Goal: Task Accomplishment & Management: Manage account settings

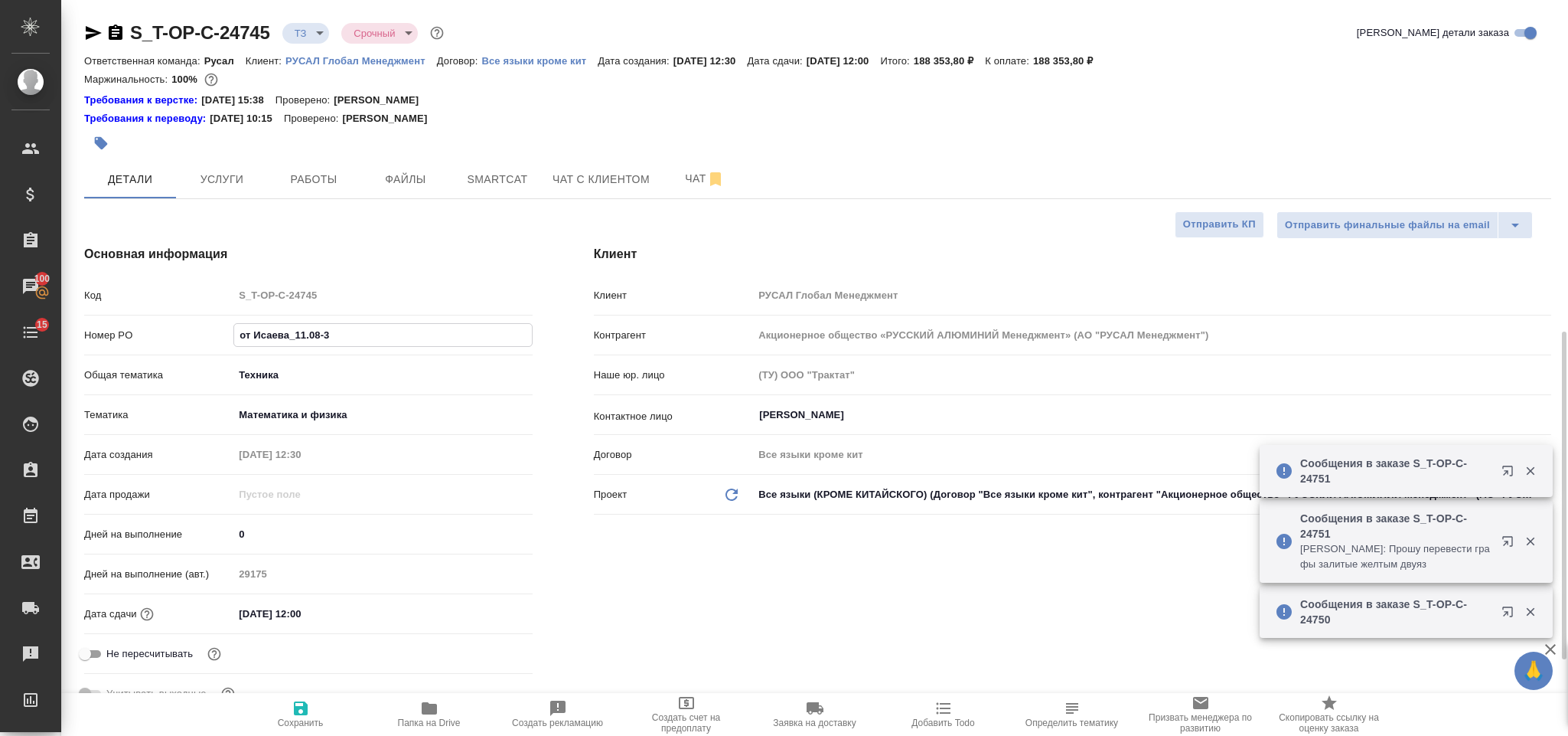
select select "RU"
click at [361, 603] on input "[DATE] 12:00" at bounding box center [300, 614] width 134 height 22
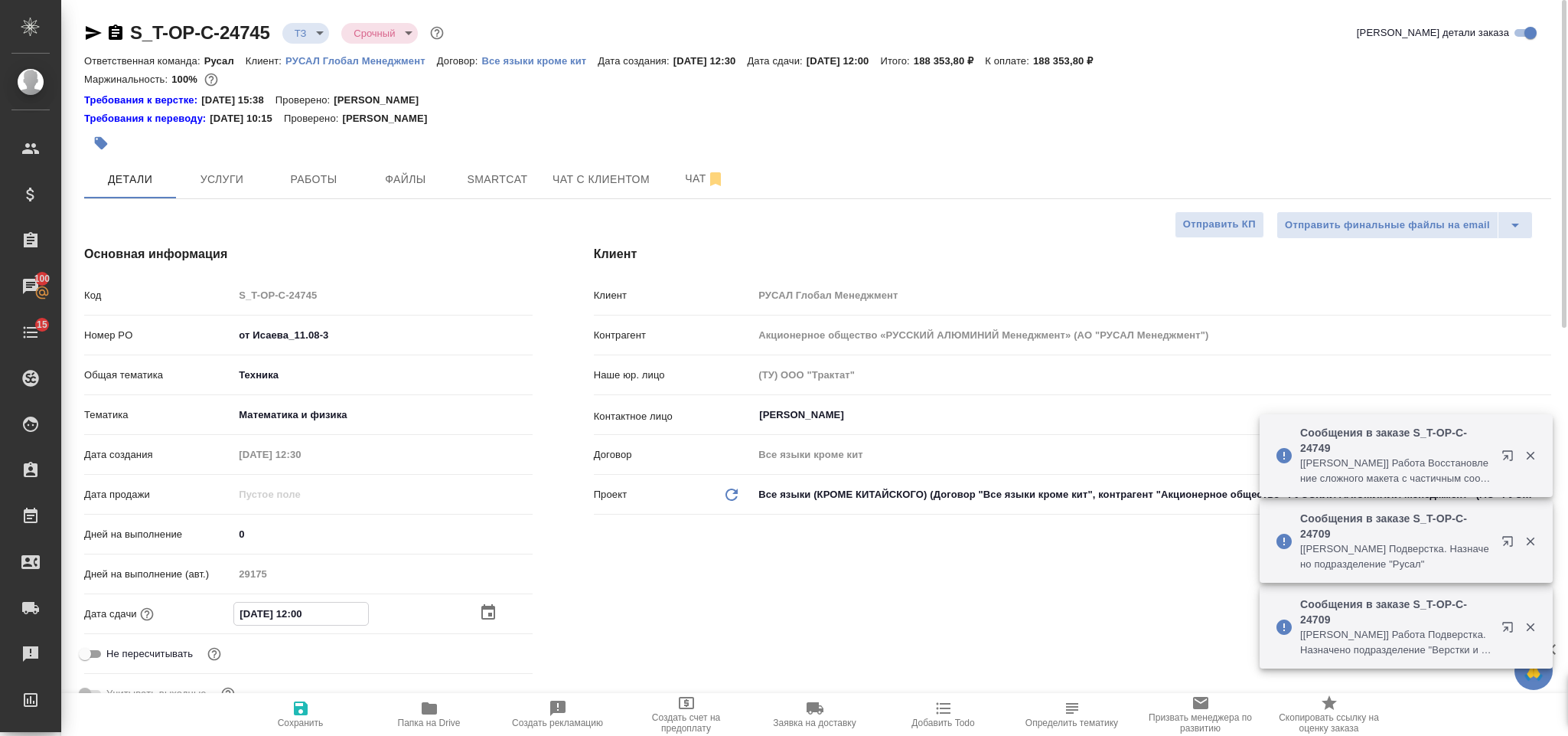
scroll to position [115, 0]
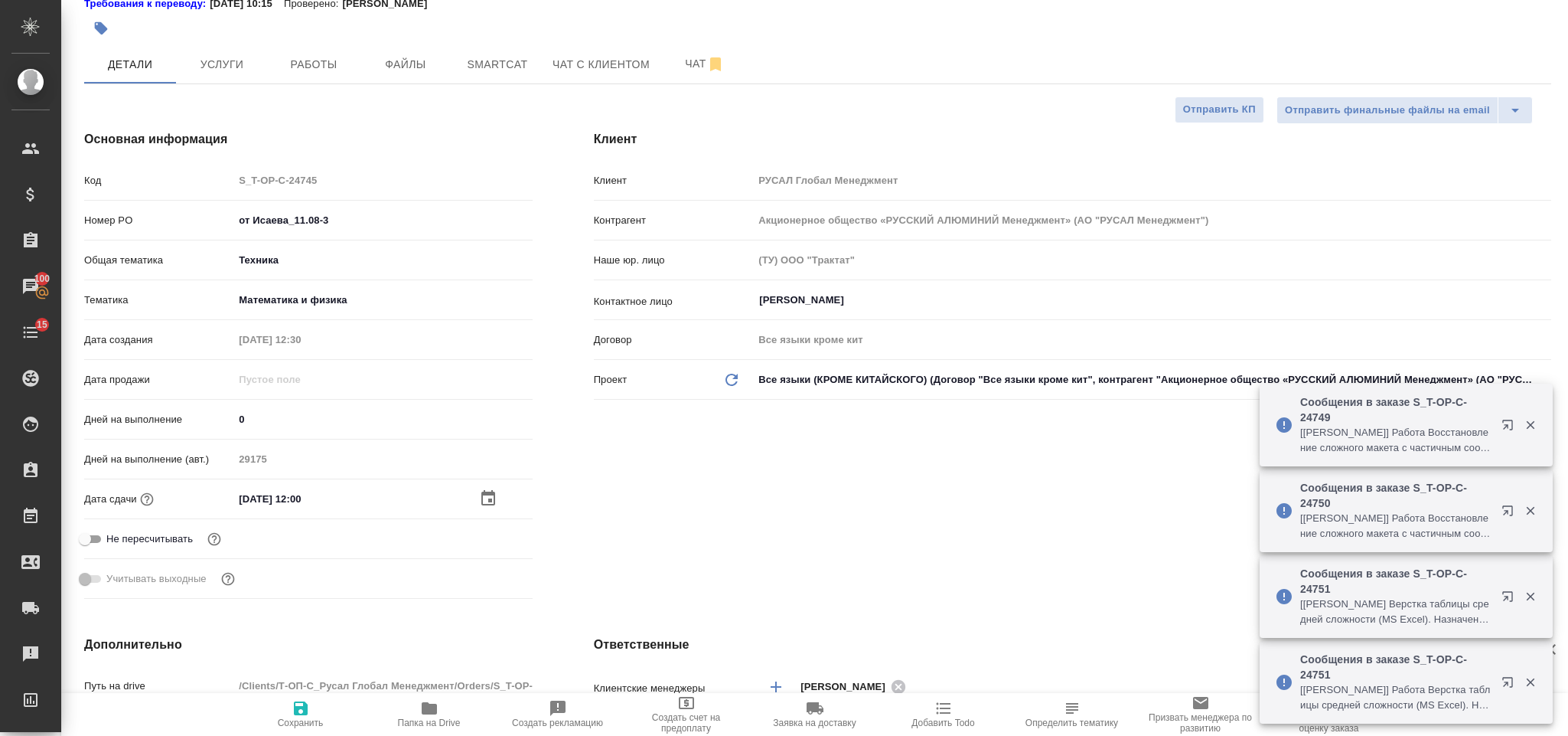
click at [340, 489] on input "[DATE] 12:00" at bounding box center [300, 498] width 134 height 22
click at [483, 494] on icon "button" at bounding box center [488, 496] width 14 height 16
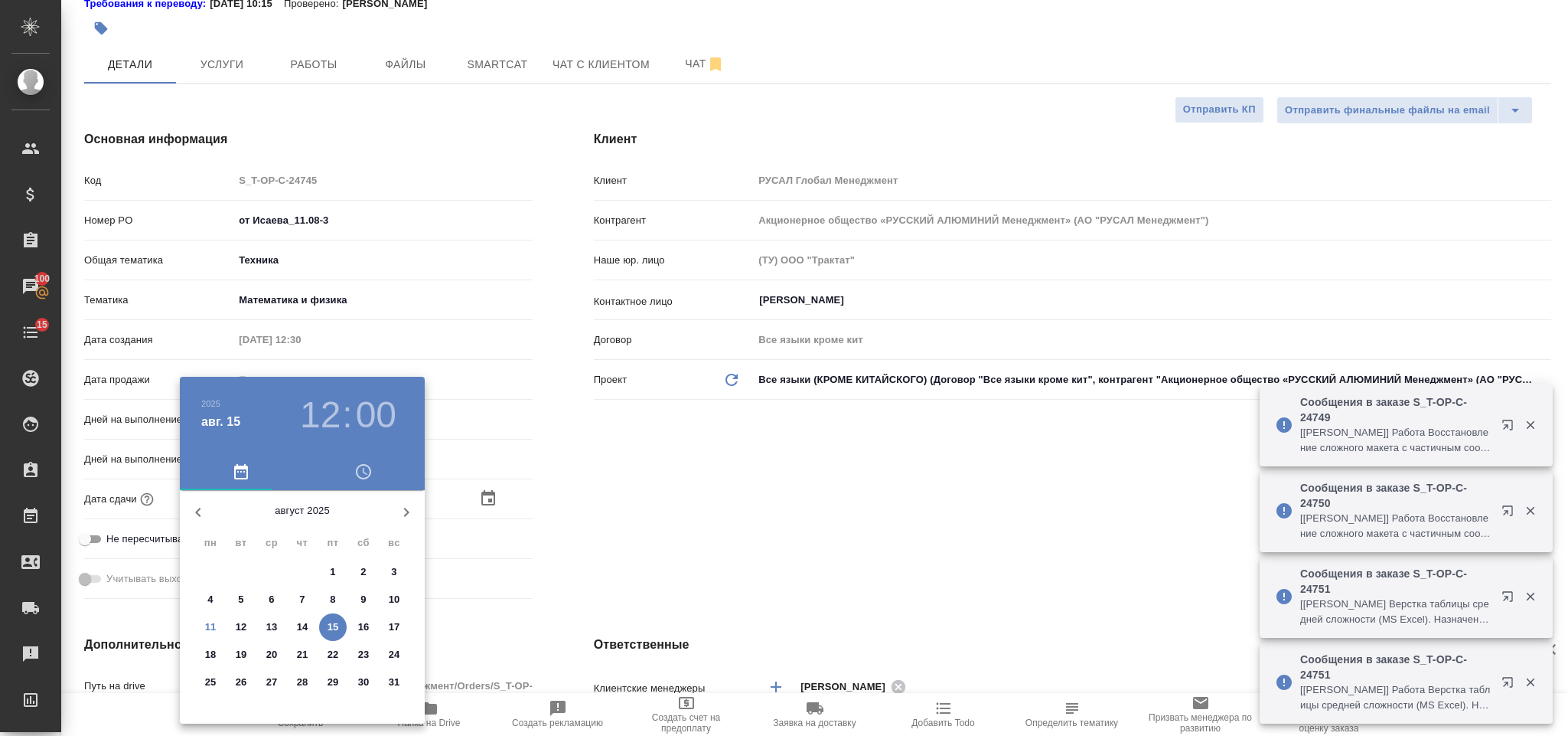
click at [599, 494] on div at bounding box center [784, 368] width 1568 height 736
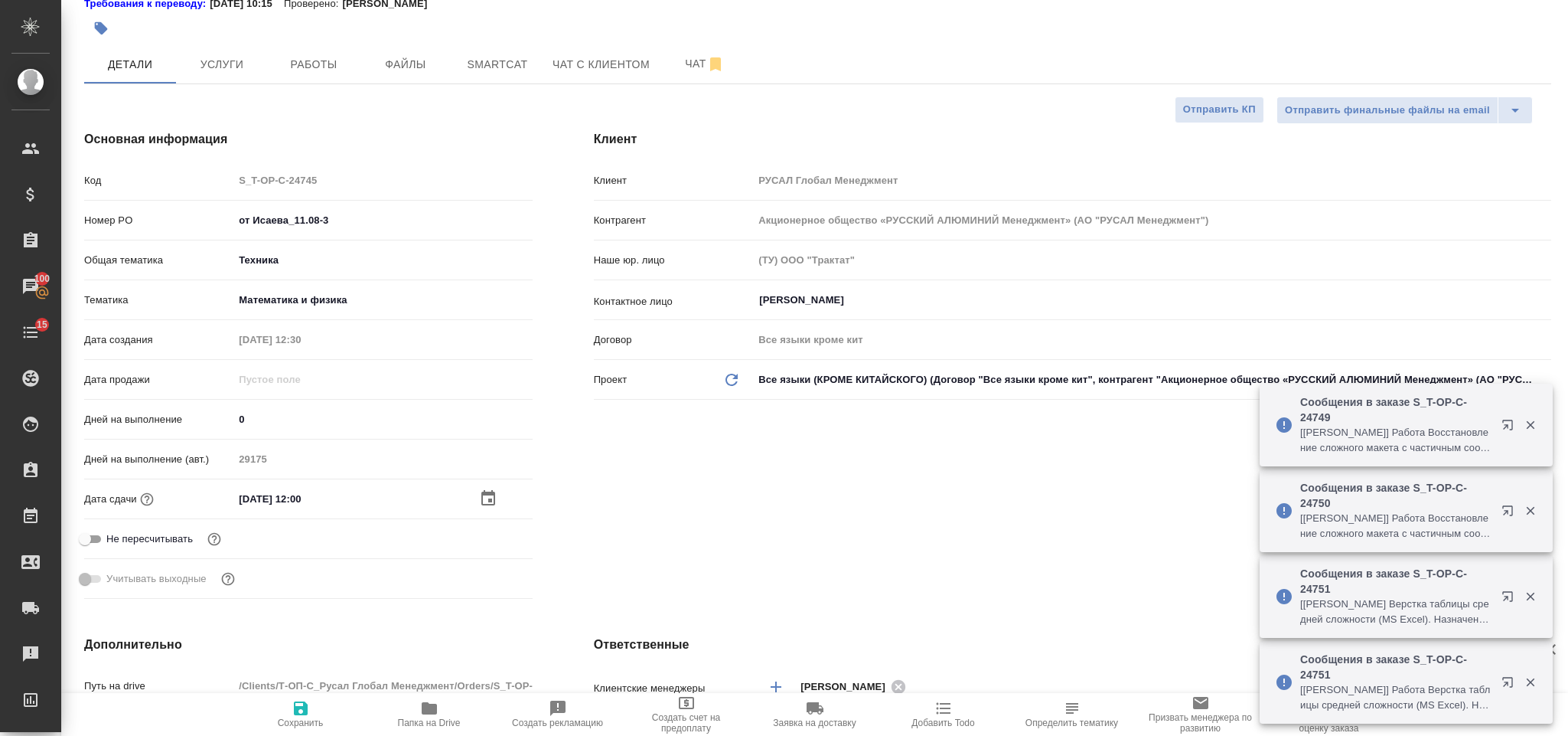
click at [301, 499] on input "[DATE] 12:00" at bounding box center [300, 498] width 134 height 22
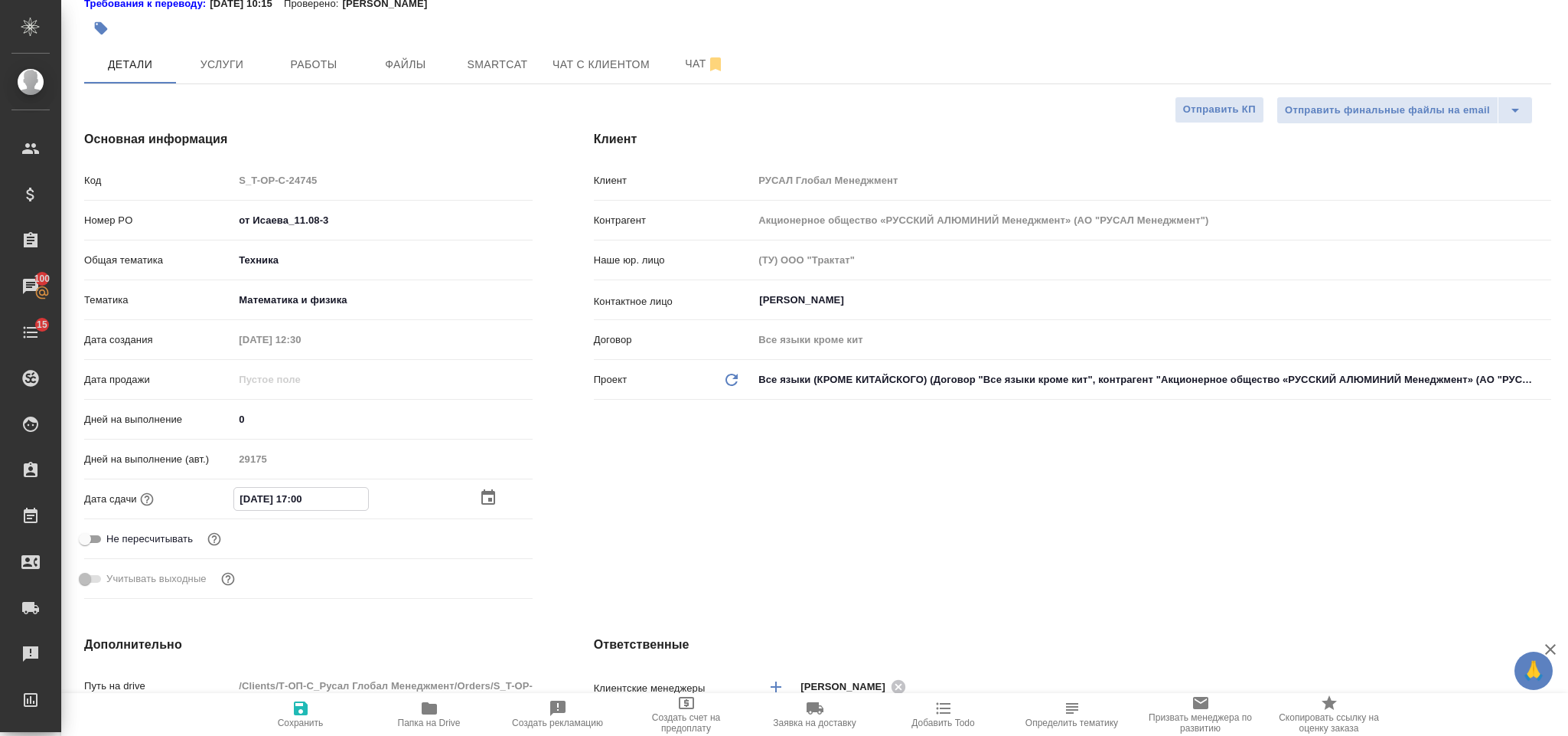
type input "[DATE] 17:00"
click at [280, 715] on span "Сохранить" at bounding box center [301, 714] width 110 height 29
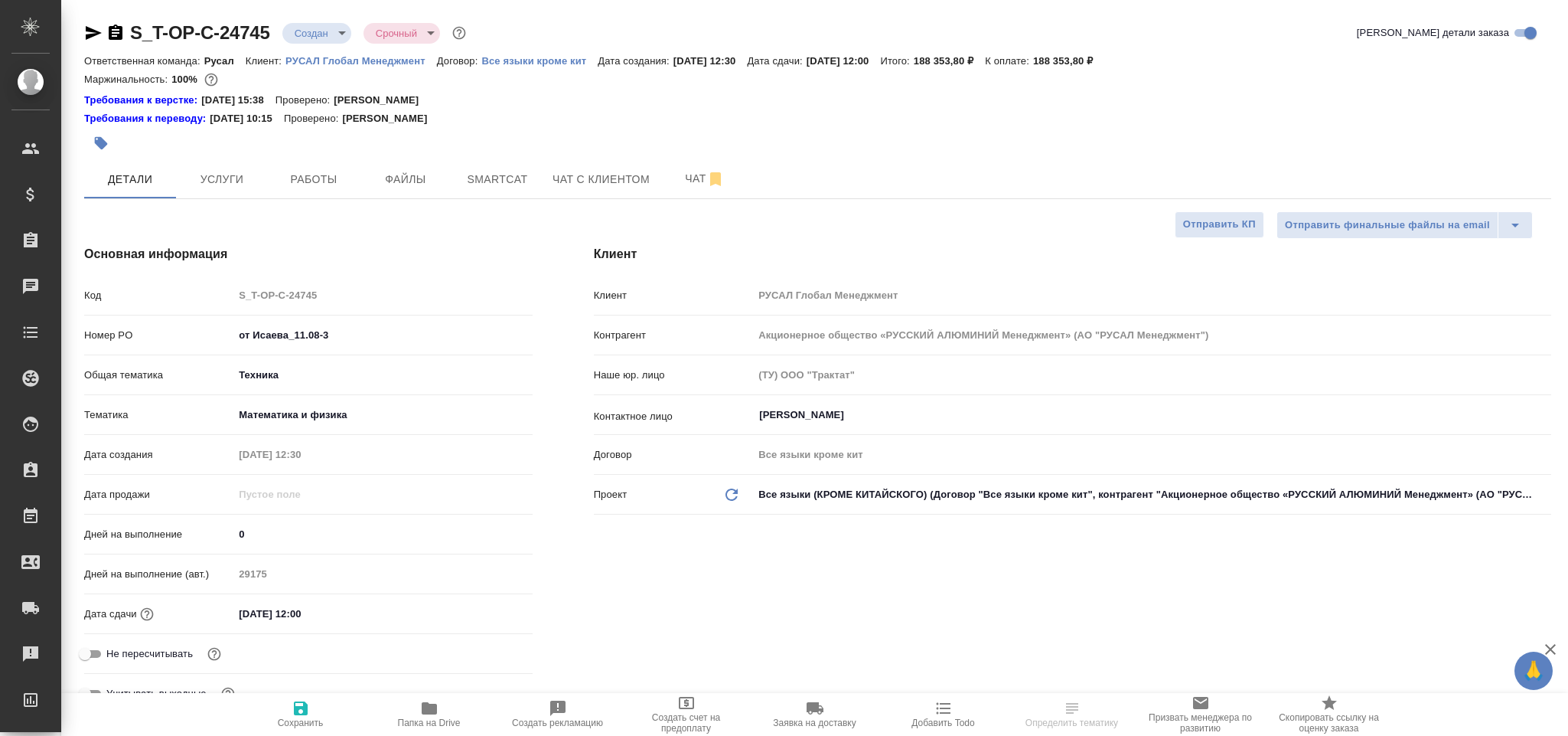
select select "RU"
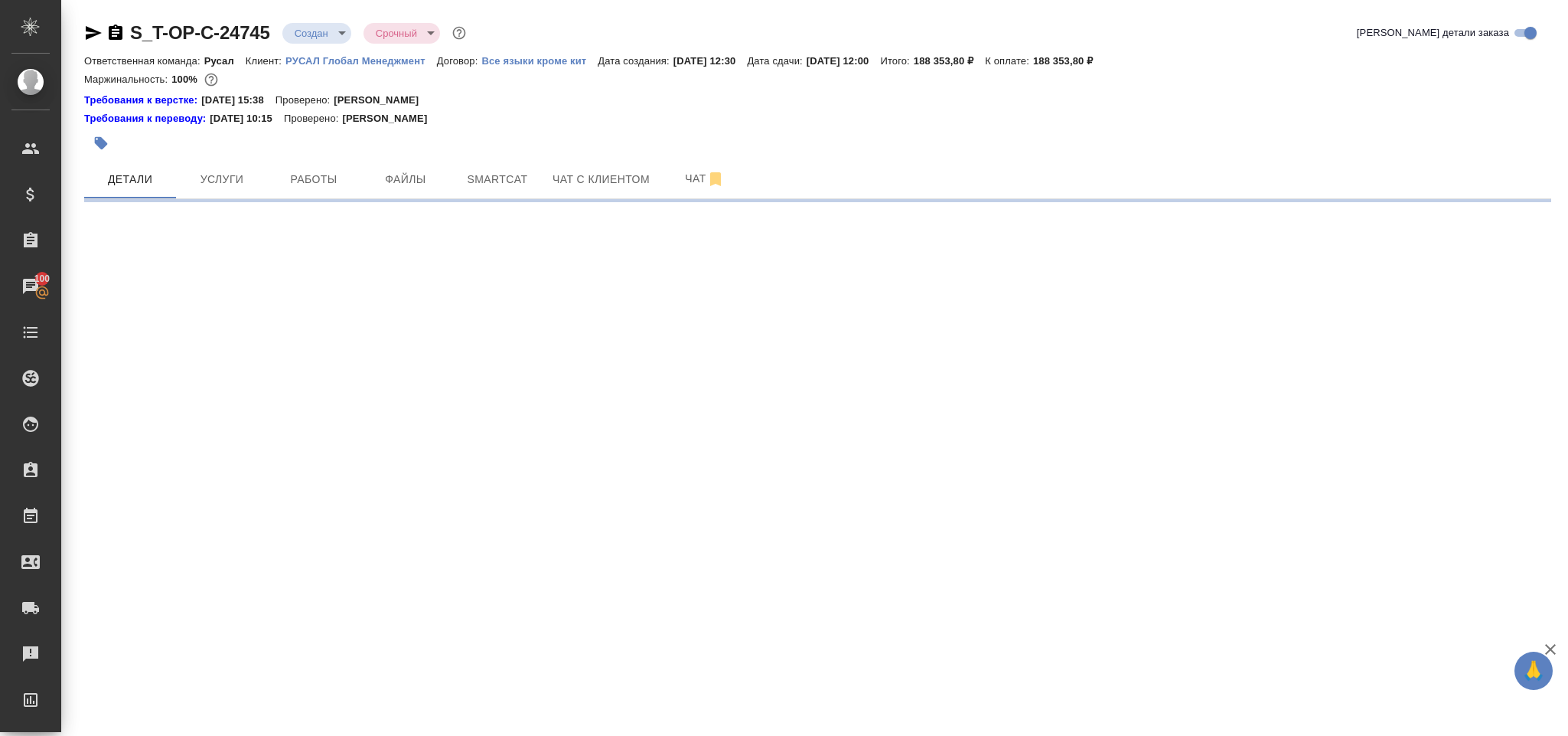
select select "RU"
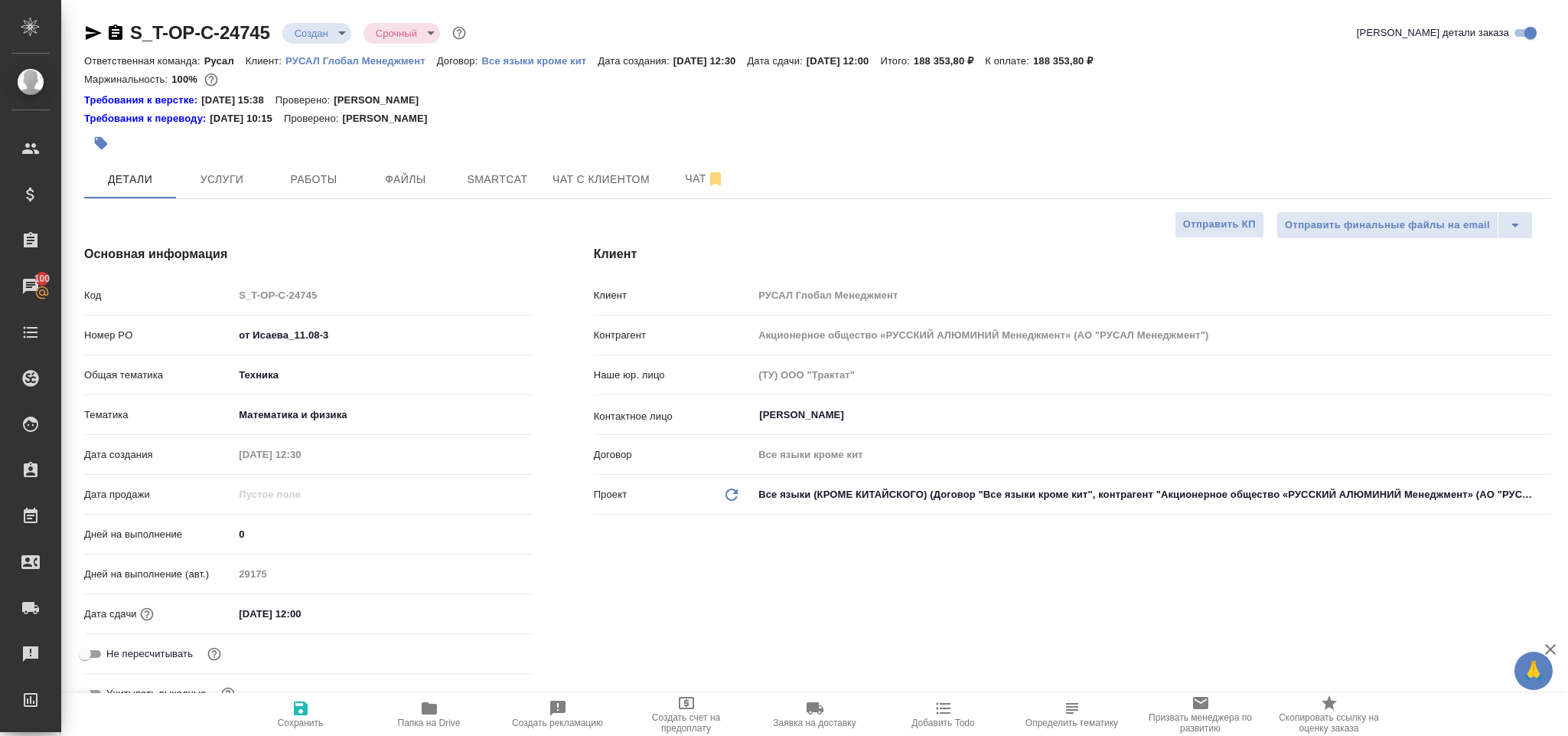
type textarea "x"
click at [351, 611] on input "[DATE] 12:00" at bounding box center [300, 614] width 134 height 22
click at [306, 613] on input "[DATE] 12:00" at bounding box center [301, 614] width 134 height 22
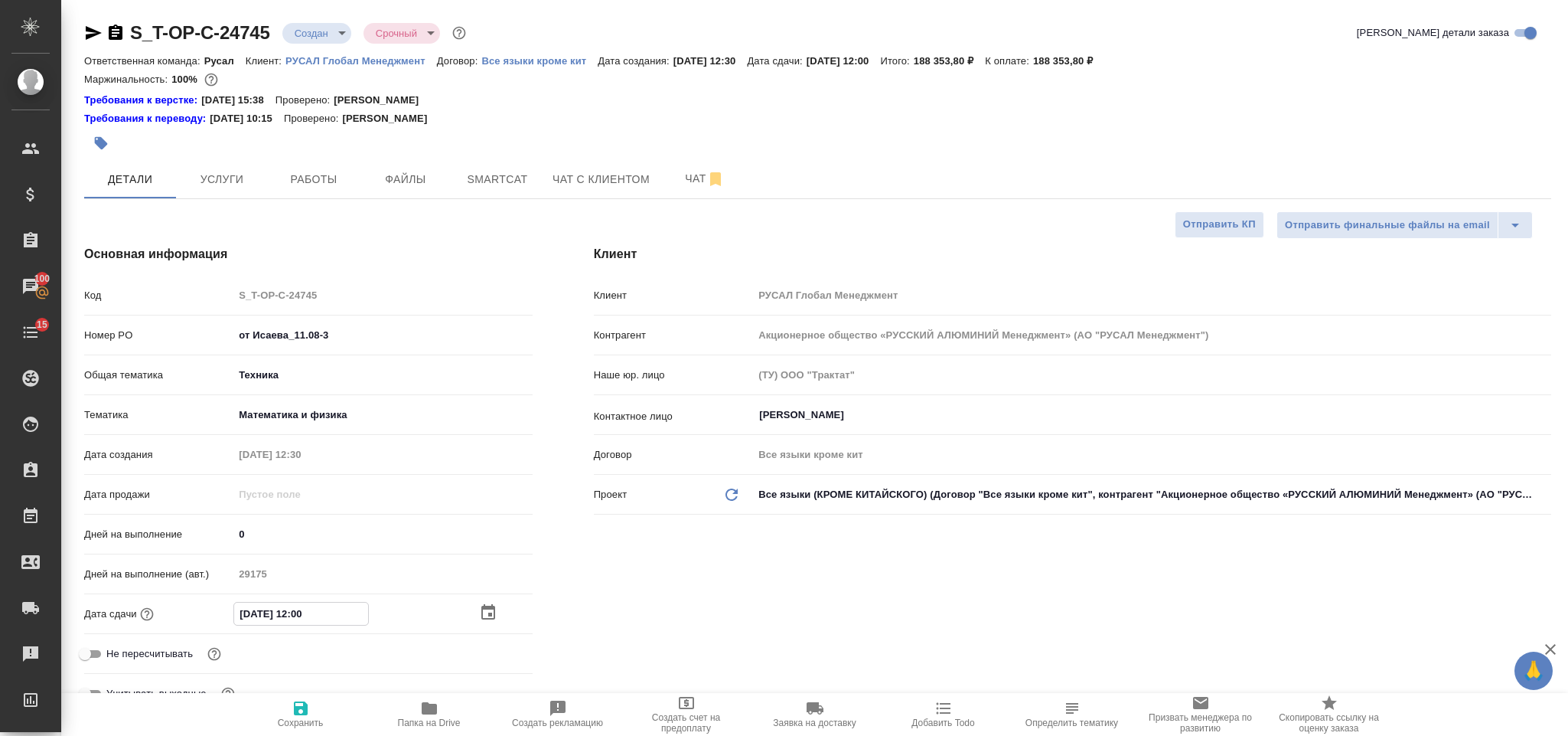
type input "[DATE] 10:0_"
type textarea "x"
type input "[DATE] 17:00"
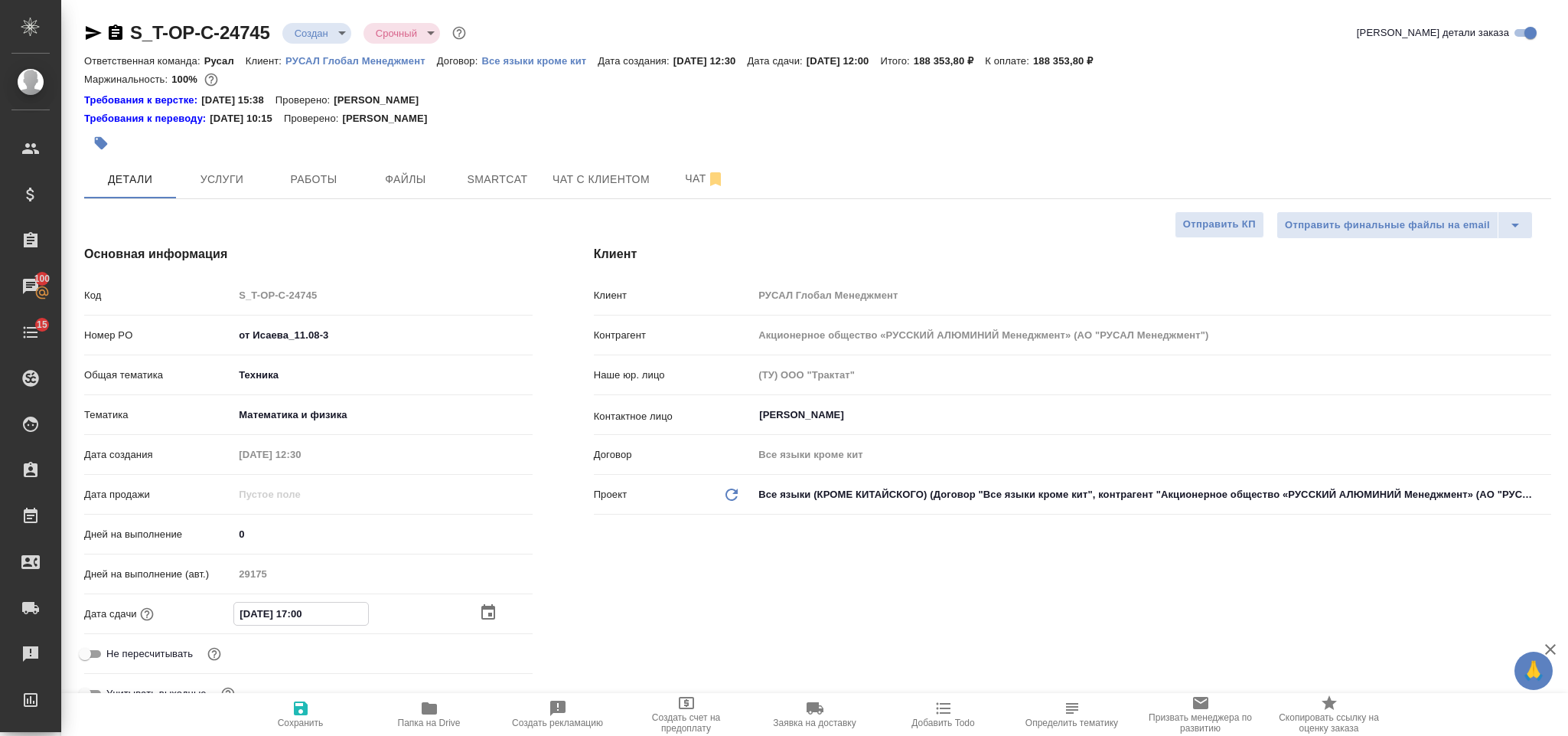
type textarea "x"
type input "[DATE] 17:00"
click at [315, 709] on span "Сохранить" at bounding box center [301, 714] width 110 height 29
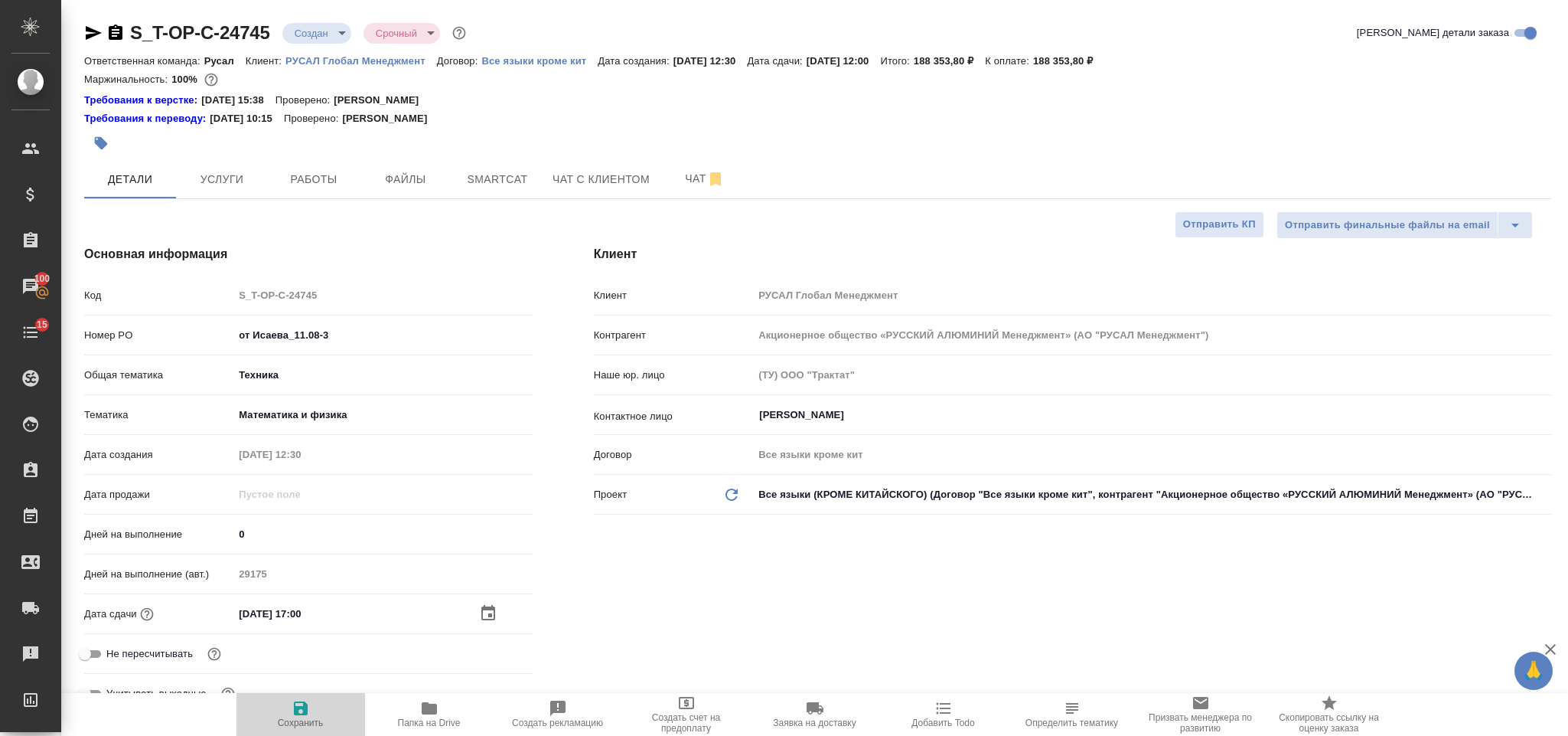
type textarea "x"
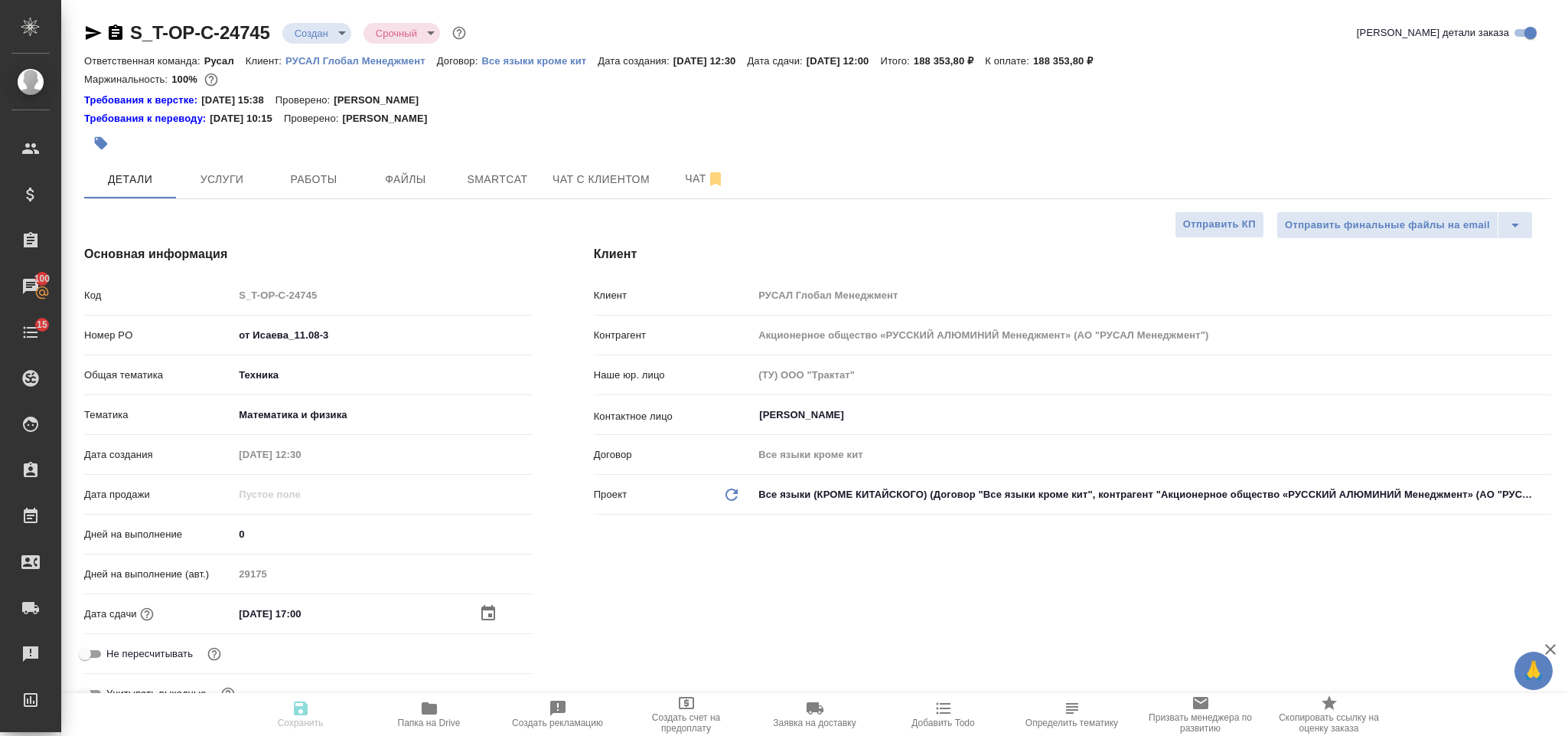
type textarea "x"
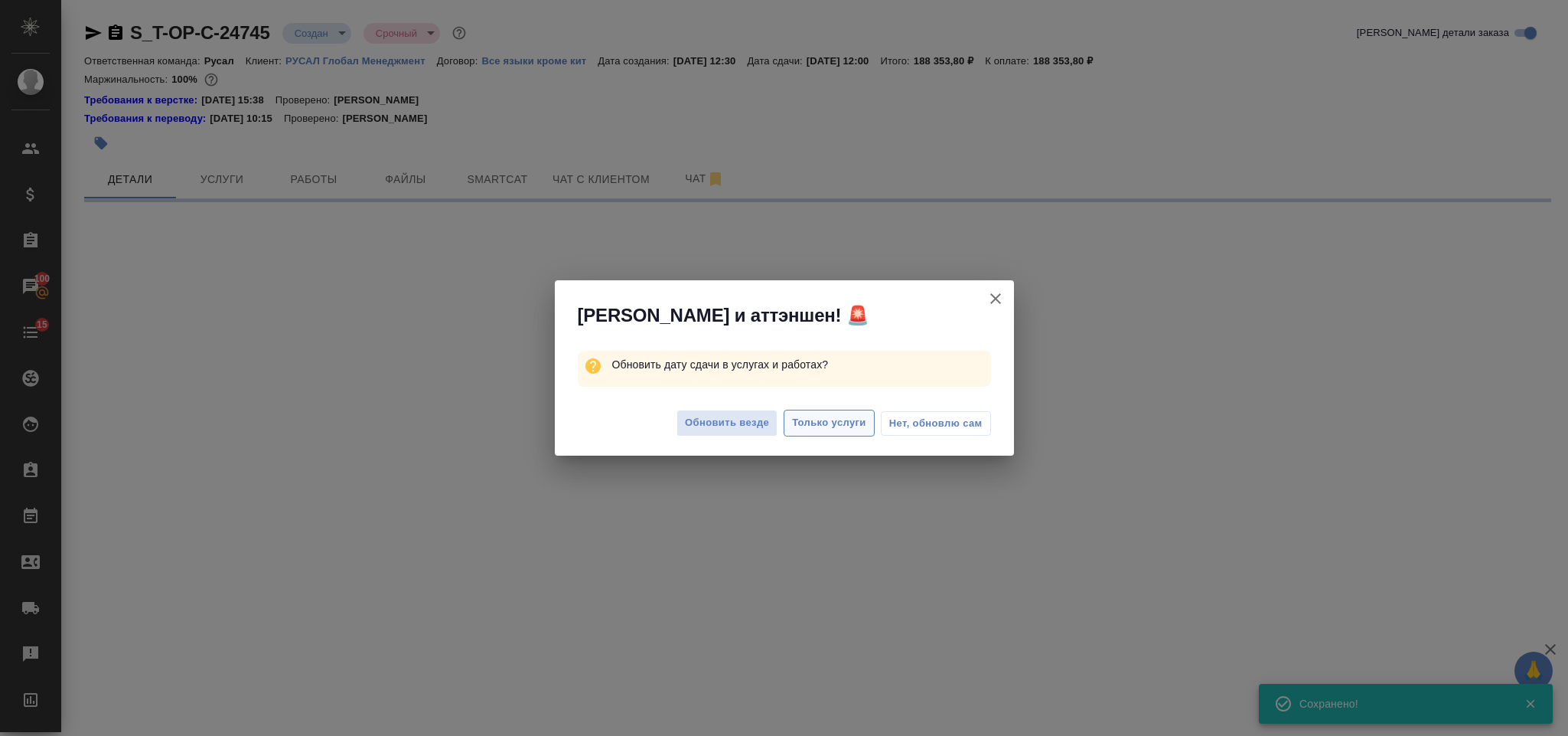
click at [842, 418] on span "Только услуги" at bounding box center [828, 422] width 74 height 17
select select "RU"
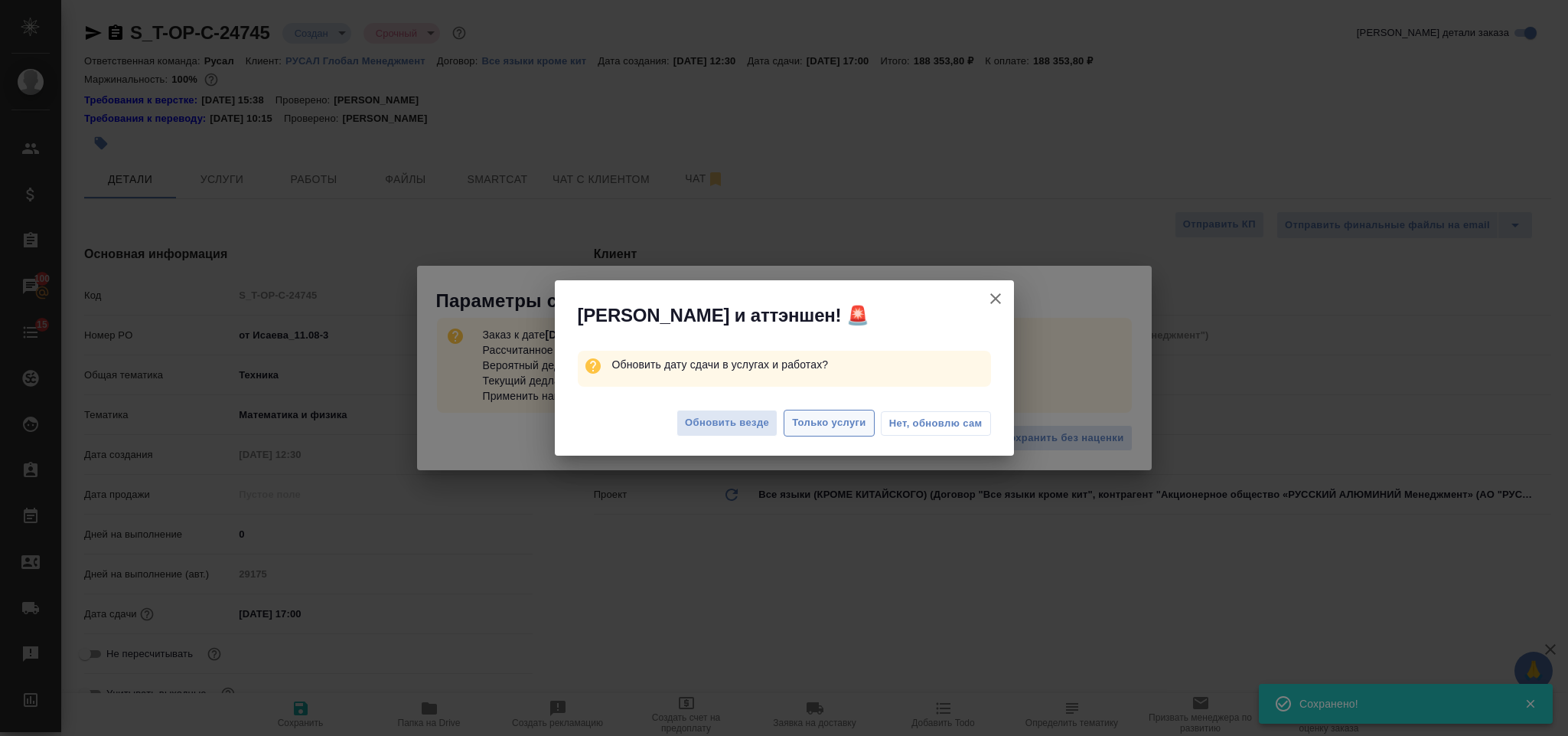
type textarea "x"
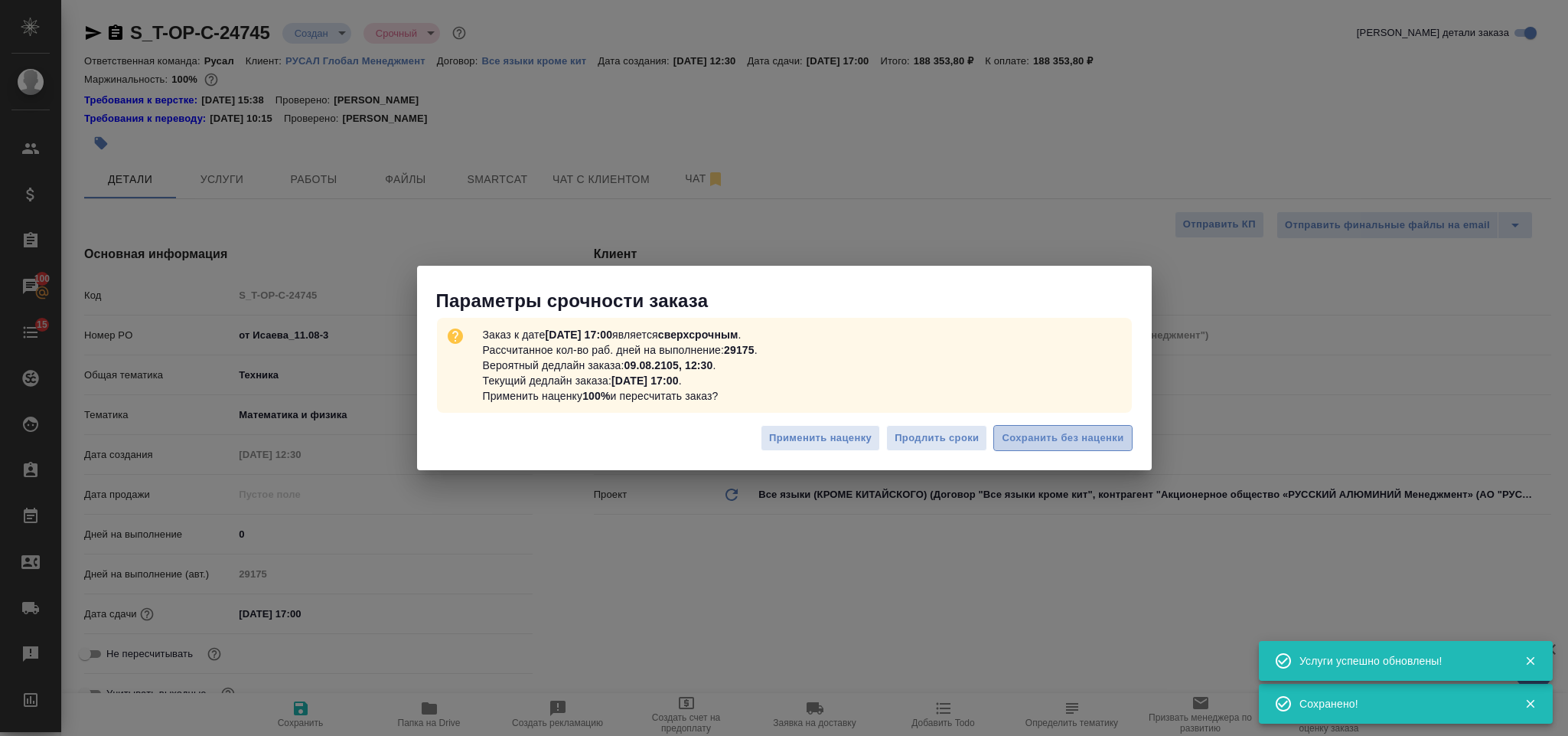
click at [1028, 429] on span "Сохранить без наценки" at bounding box center [1062, 438] width 122 height 17
type textarea "x"
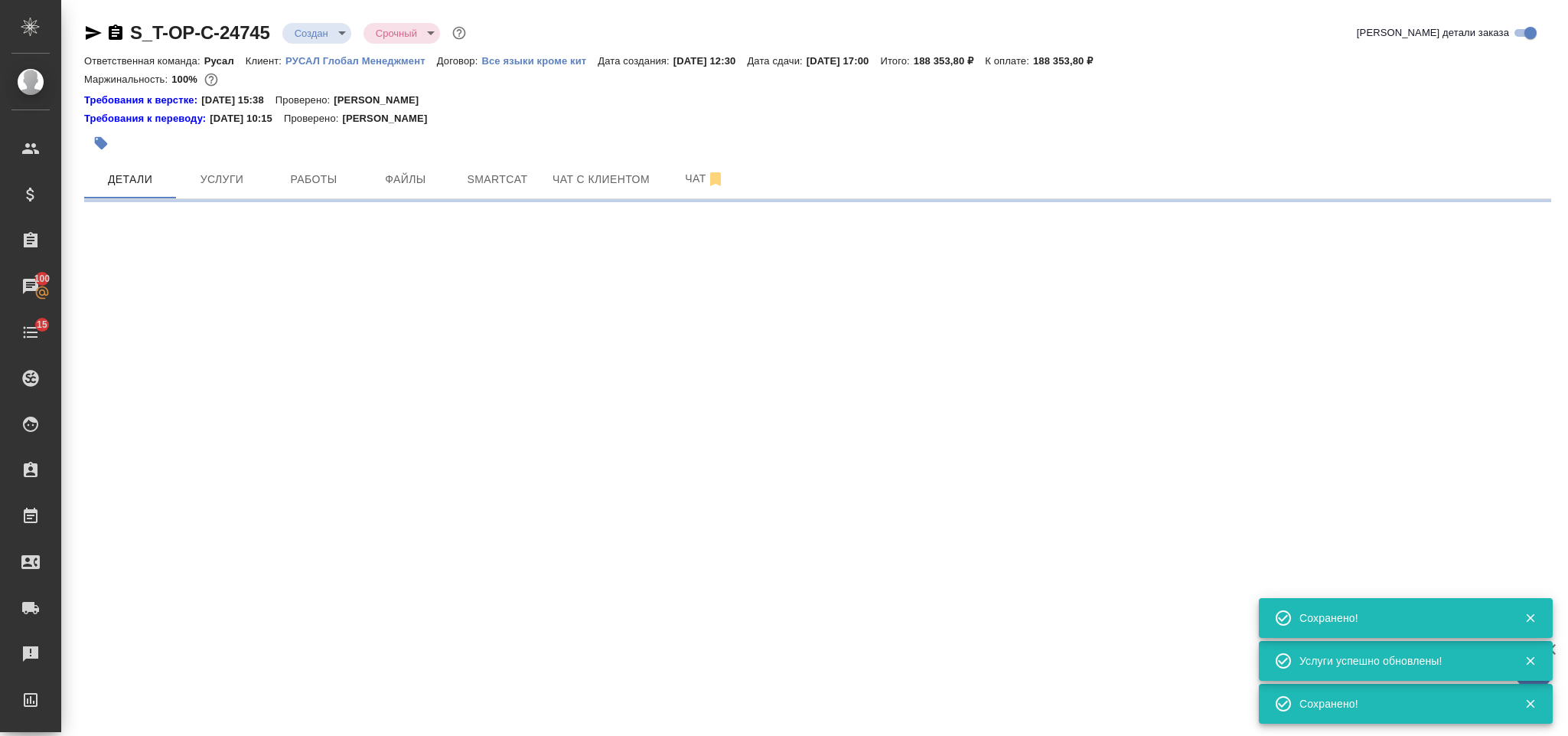
select select "RU"
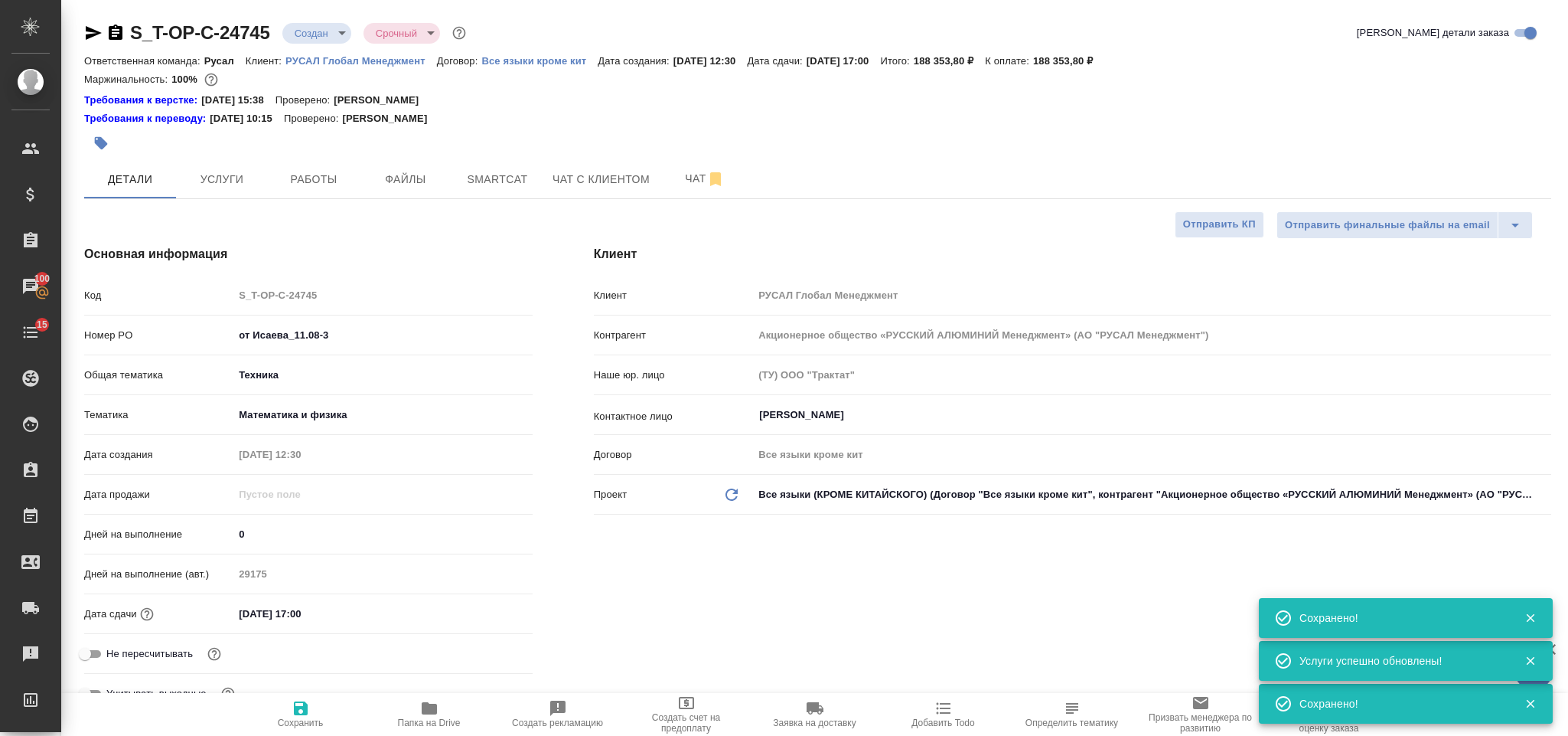
type textarea "x"
click at [85, 41] on icon "button" at bounding box center [94, 33] width 18 height 18
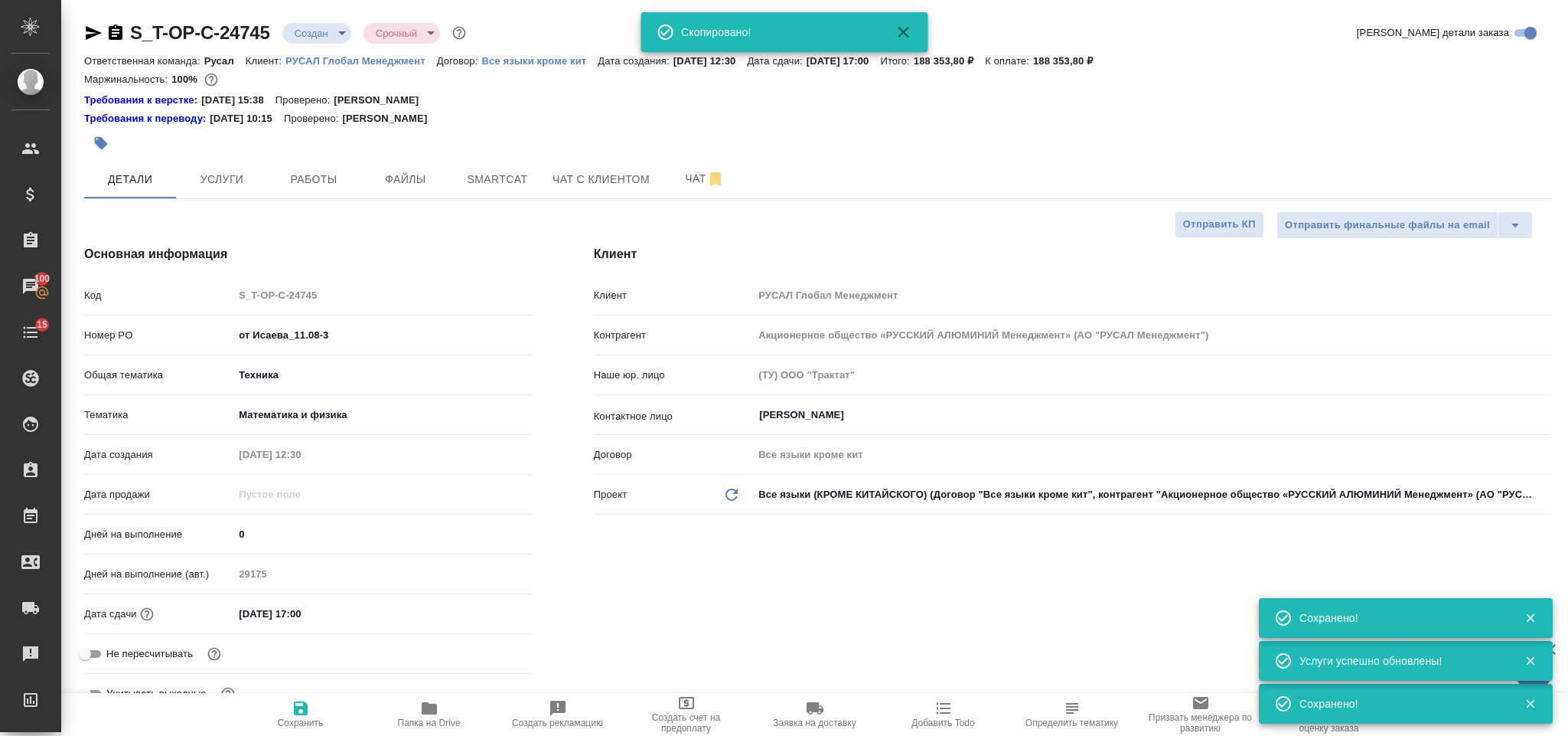
type textarea "x"
